Goal: Navigation & Orientation: Go to known website

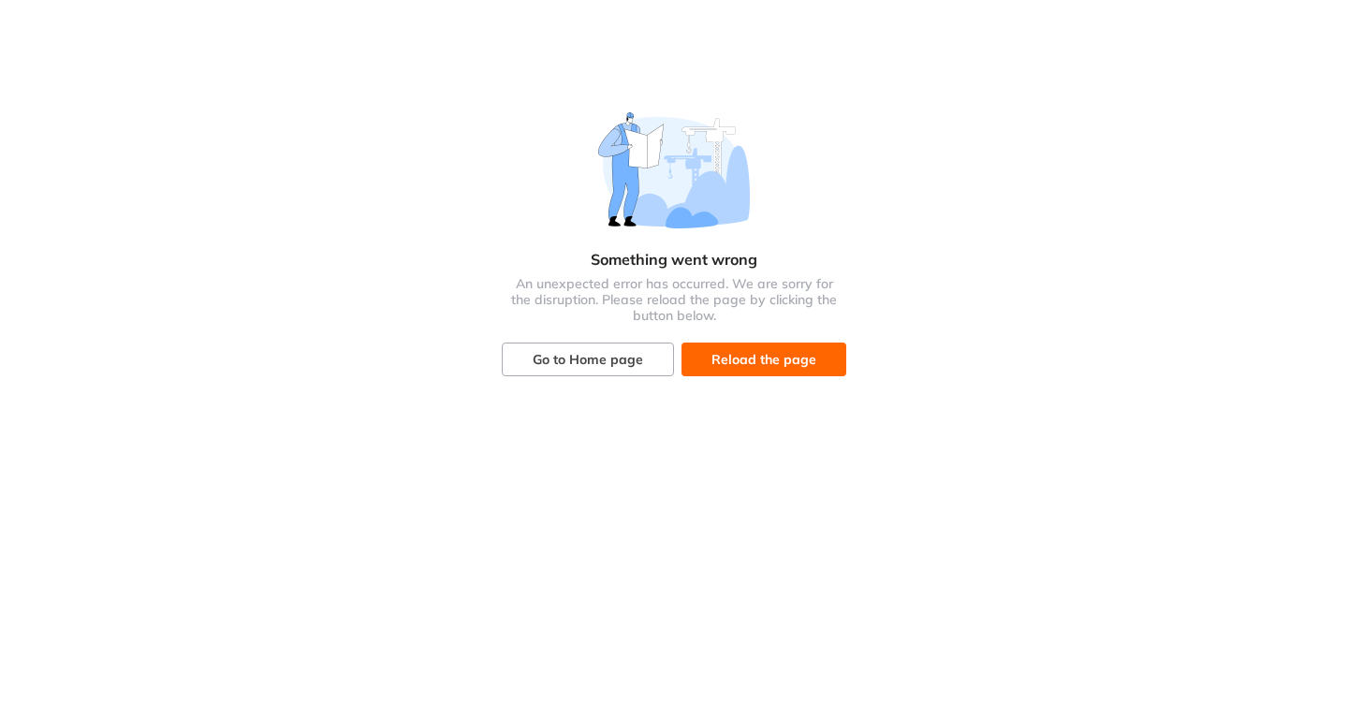
click at [634, 330] on div "Something went wrong An unexpected error has occurred. We are sorry for the dis…" at bounding box center [674, 218] width 337 height 249
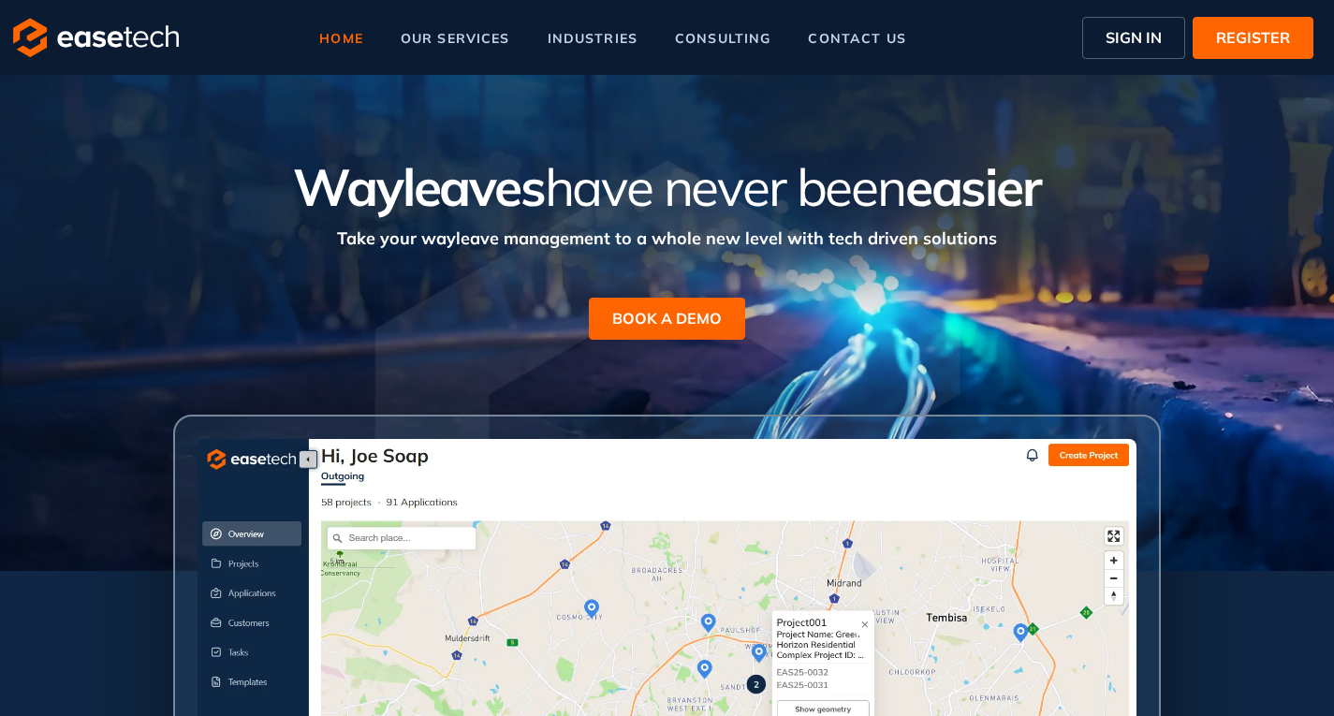
scroll to position [764, 0]
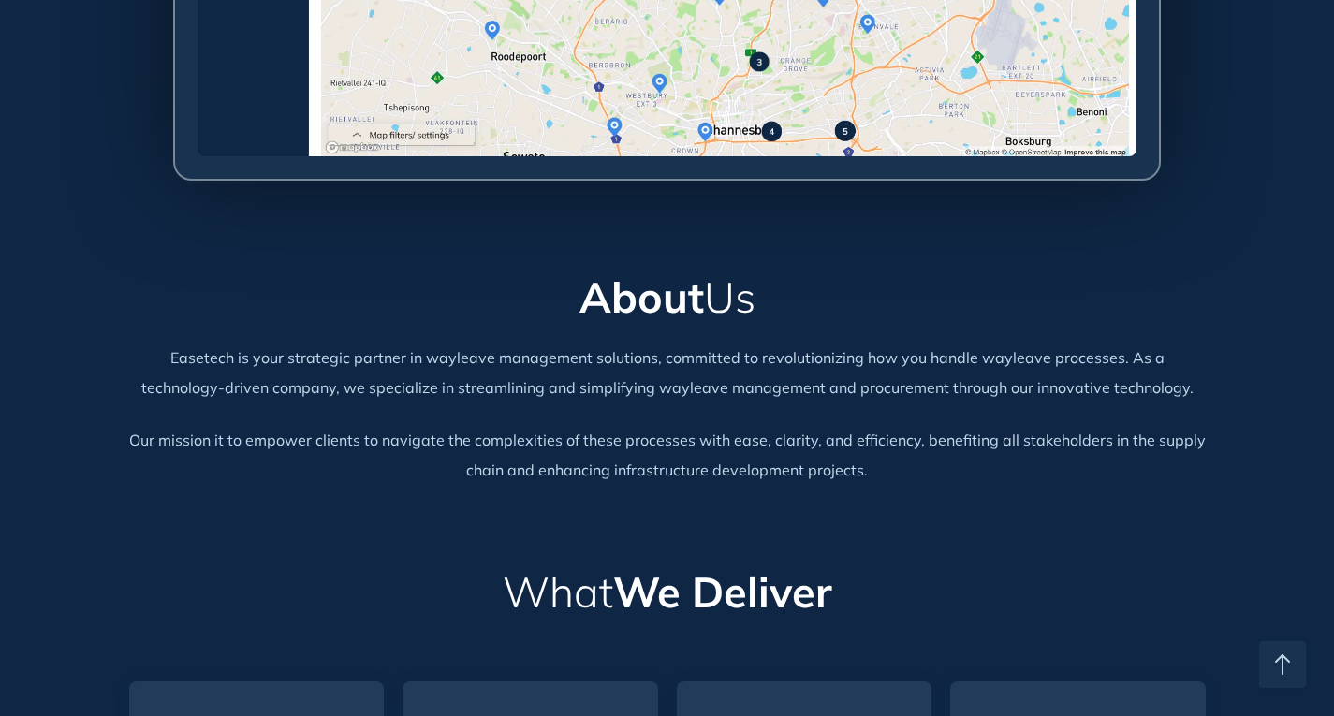
click at [136, 363] on div "Easetech is your strategic partner in wayleave management solutions, committed …" at bounding box center [667, 373] width 1077 height 60
copy div "Easetech"
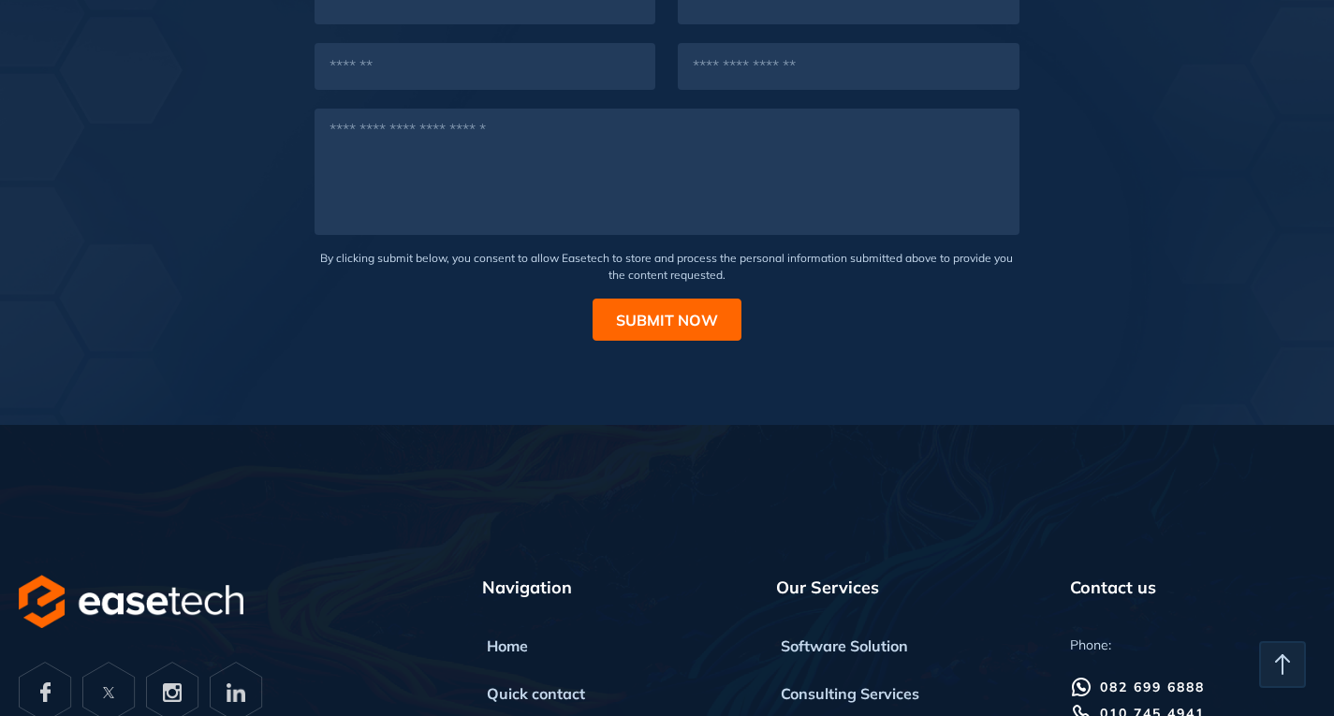
scroll to position [5236, 0]
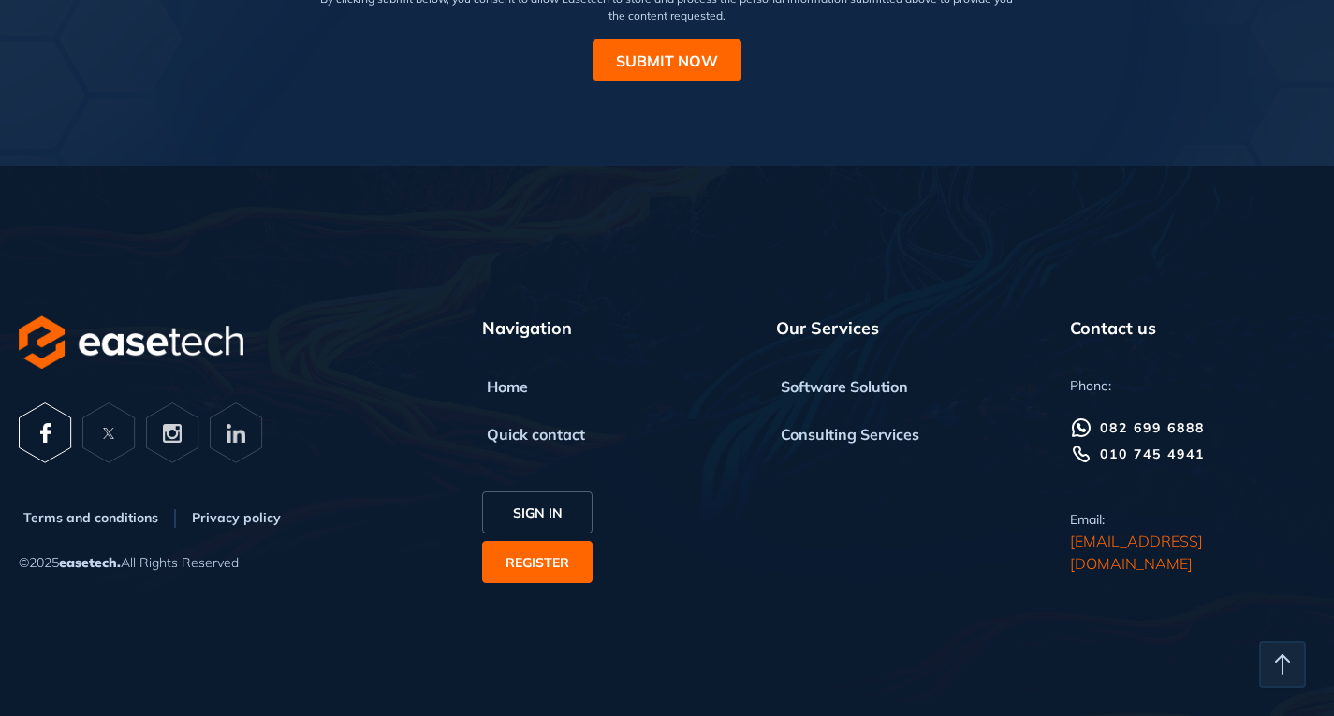
click at [35, 431] on icon "button" at bounding box center [45, 433] width 53 height 61
